Goal: Task Accomplishment & Management: Use online tool/utility

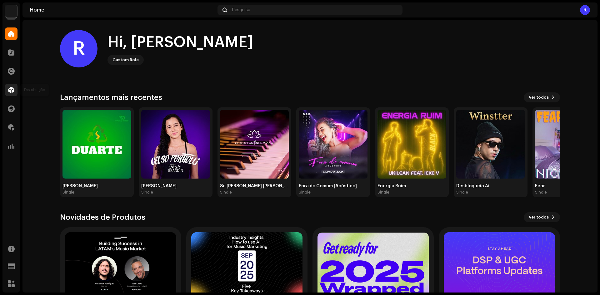
click at [15, 88] on div at bounding box center [11, 90] width 13 height 13
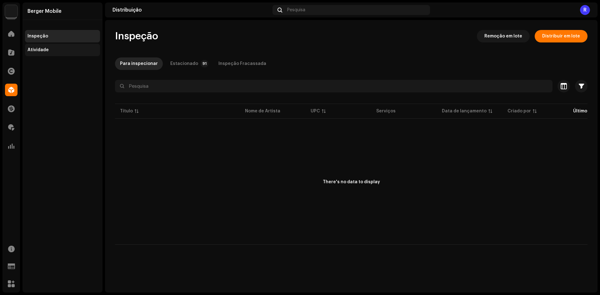
click at [83, 49] on div "Atividade" at bounding box center [63, 50] width 70 height 5
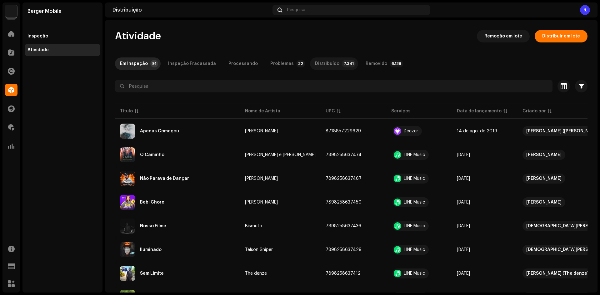
click at [315, 67] on div "Distribuído" at bounding box center [327, 64] width 24 height 13
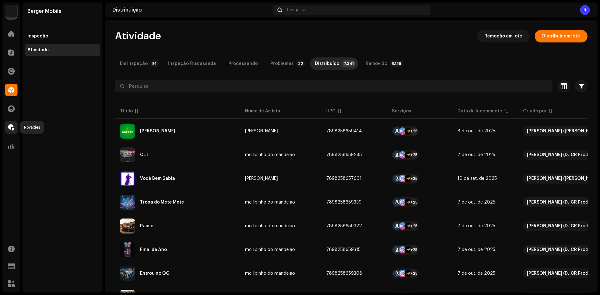
click at [6, 125] on div at bounding box center [11, 127] width 13 height 13
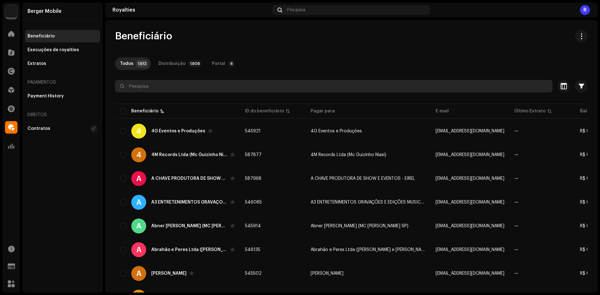
click at [151, 87] on input "text" at bounding box center [334, 86] width 438 height 13
paste input "[PERSON_NAME] (DJ BRUXO MPC)"
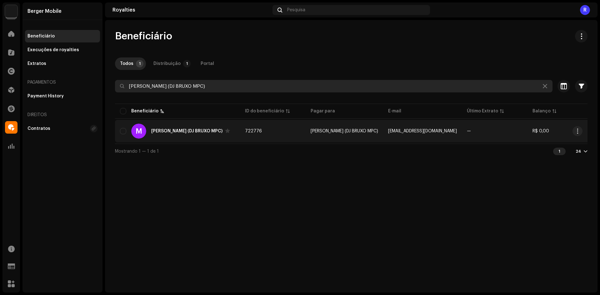
type input "[PERSON_NAME] (DJ BRUXO MPC)"
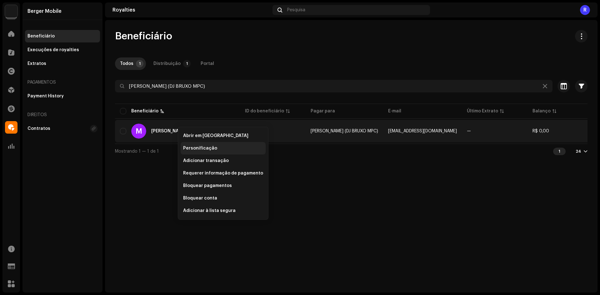
click at [189, 152] on div "Personificação" at bounding box center [223, 148] width 85 height 13
